Goal: Transaction & Acquisition: Purchase product/service

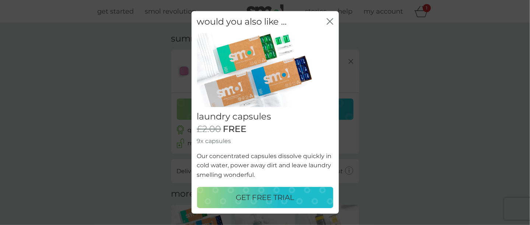
click at [260, 196] on p "GET FREE TRIAL" at bounding box center [265, 198] width 59 height 12
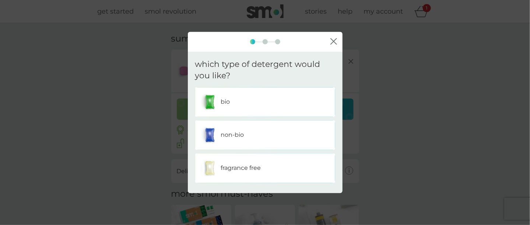
click at [233, 110] on div "bio" at bounding box center [265, 102] width 129 height 18
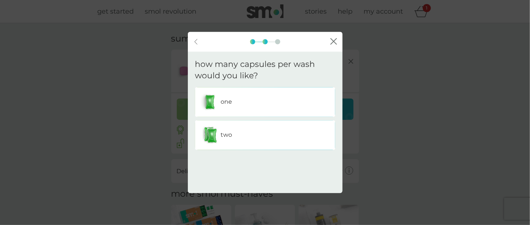
click at [296, 110] on div "one" at bounding box center [265, 102] width 129 height 18
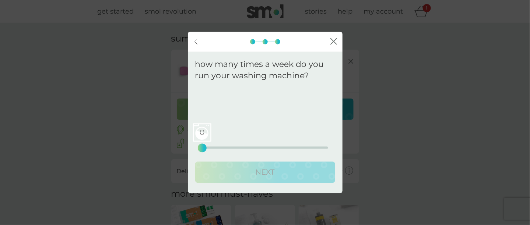
click at [240, 150] on div "0 0 12.5 25" at bounding box center [265, 138] width 126 height 30
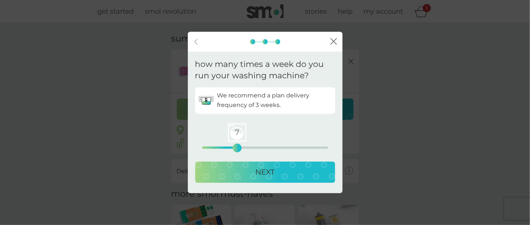
drag, startPoint x: 204, startPoint y: 150, endPoint x: 237, endPoint y: 145, distance: 33.2
click at [237, 147] on div "7" at bounding box center [237, 148] width 3 height 3
click at [267, 167] on p "NEXT" at bounding box center [265, 172] width 19 height 12
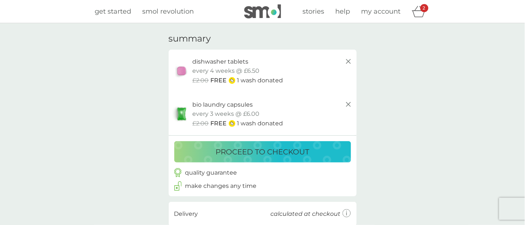
click at [297, 148] on p "proceed to checkout" at bounding box center [263, 152] width 94 height 12
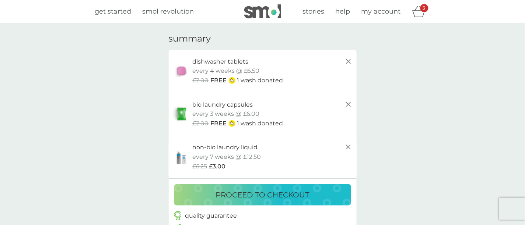
click at [351, 107] on icon at bounding box center [348, 104] width 9 height 9
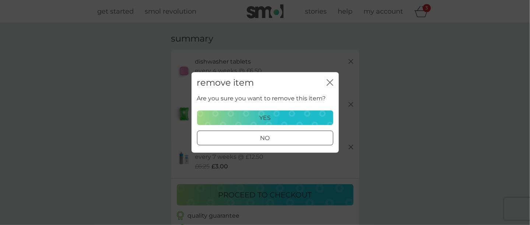
click at [295, 119] on div "yes" at bounding box center [265, 118] width 127 height 10
